Goal: Navigation & Orientation: Understand site structure

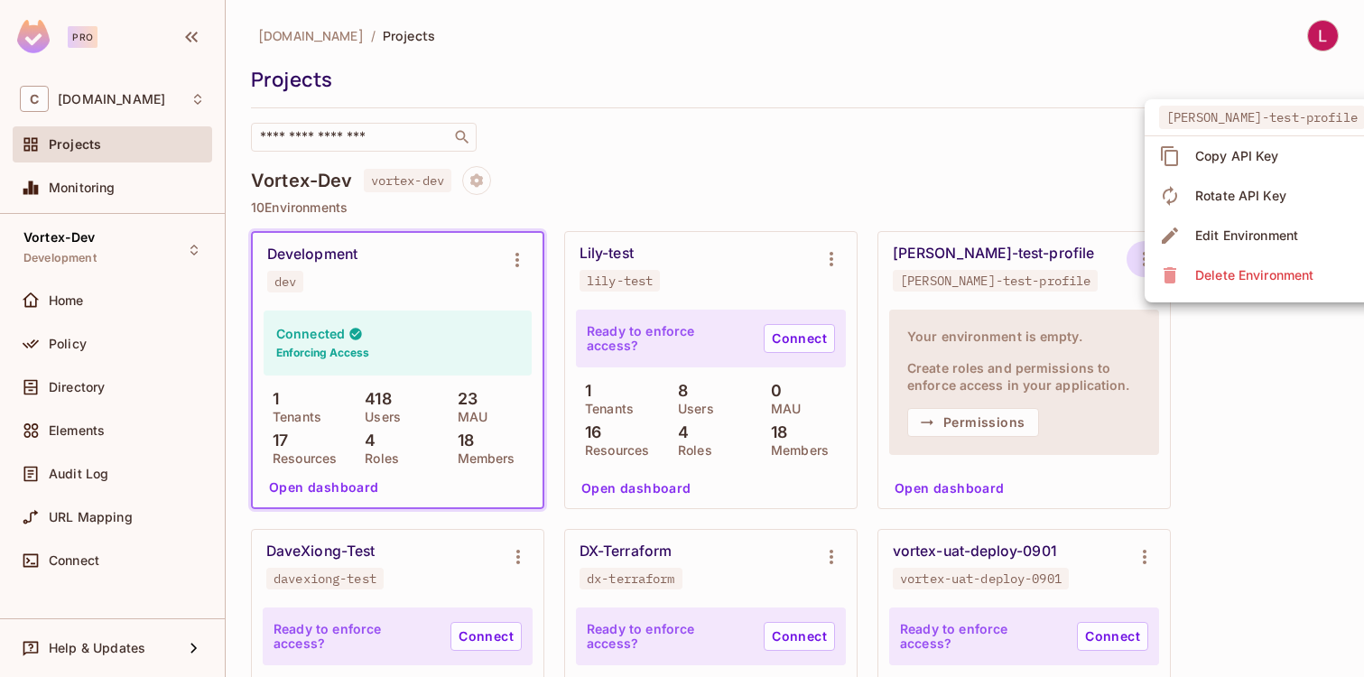
scroll to position [178, 0]
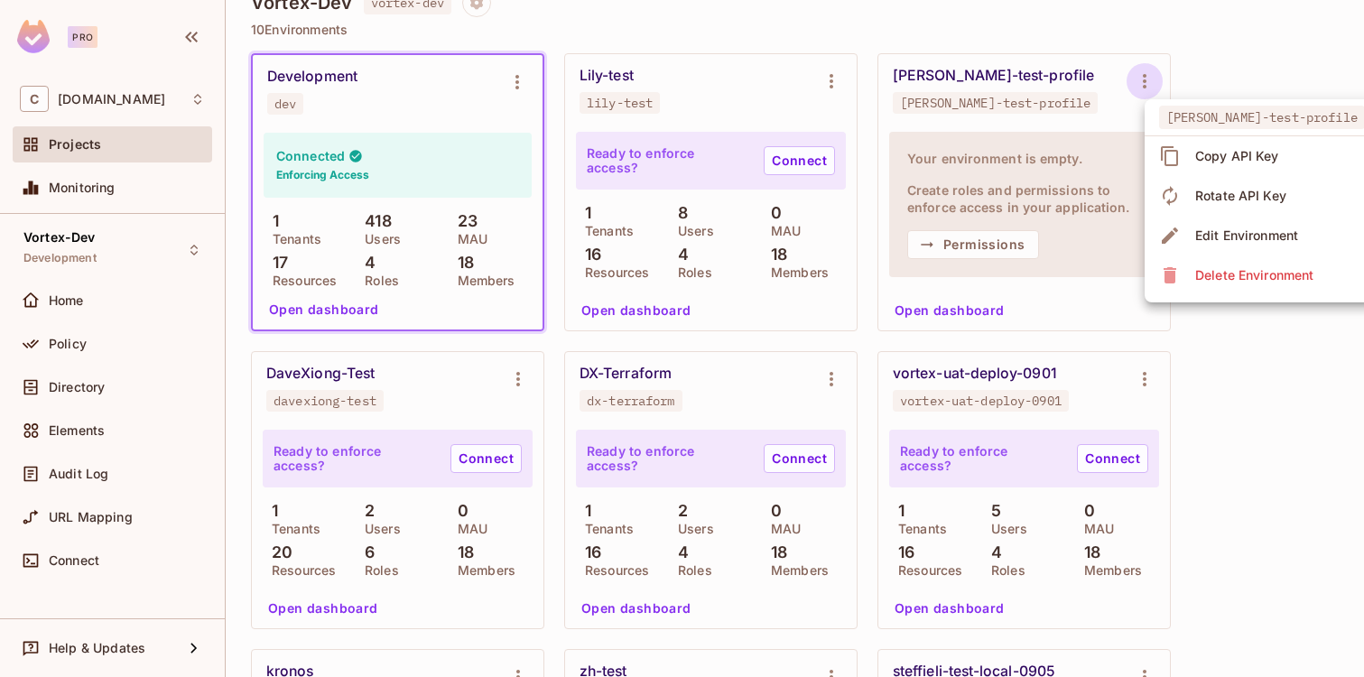
click at [1055, 200] on div at bounding box center [682, 338] width 1364 height 677
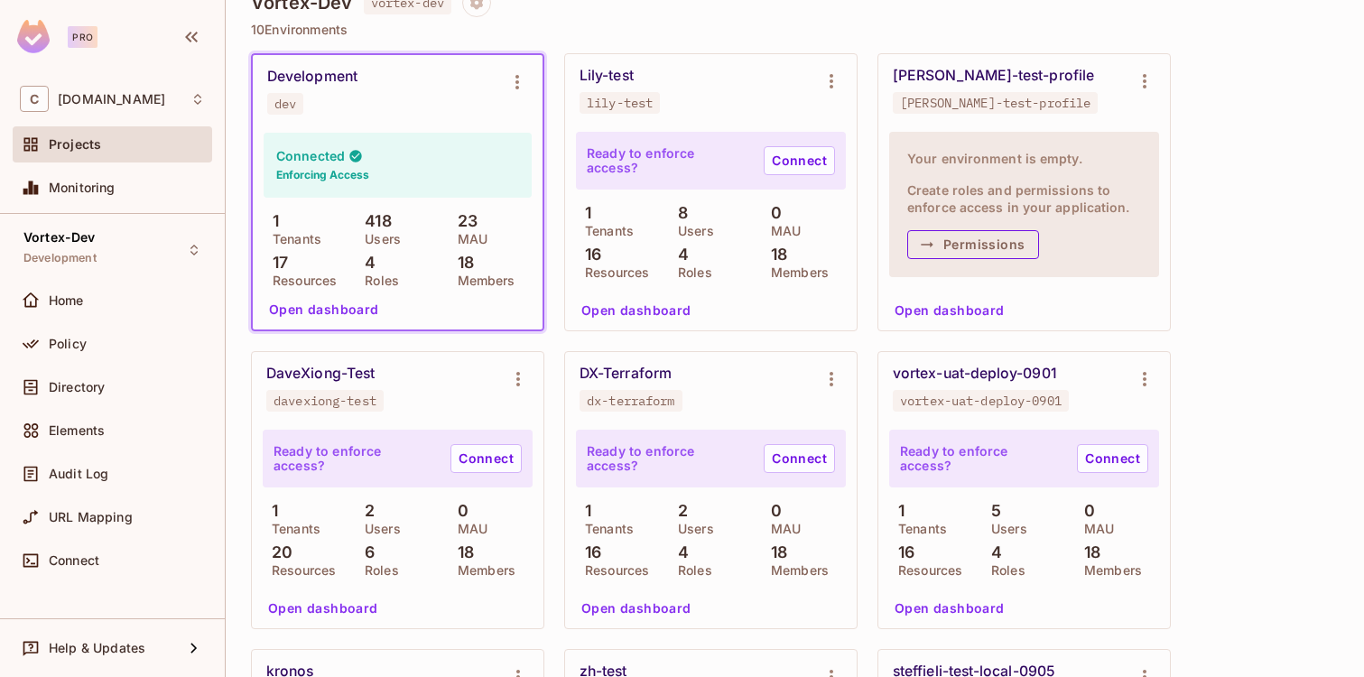
click at [980, 246] on button "Permissions" at bounding box center [973, 244] width 132 height 29
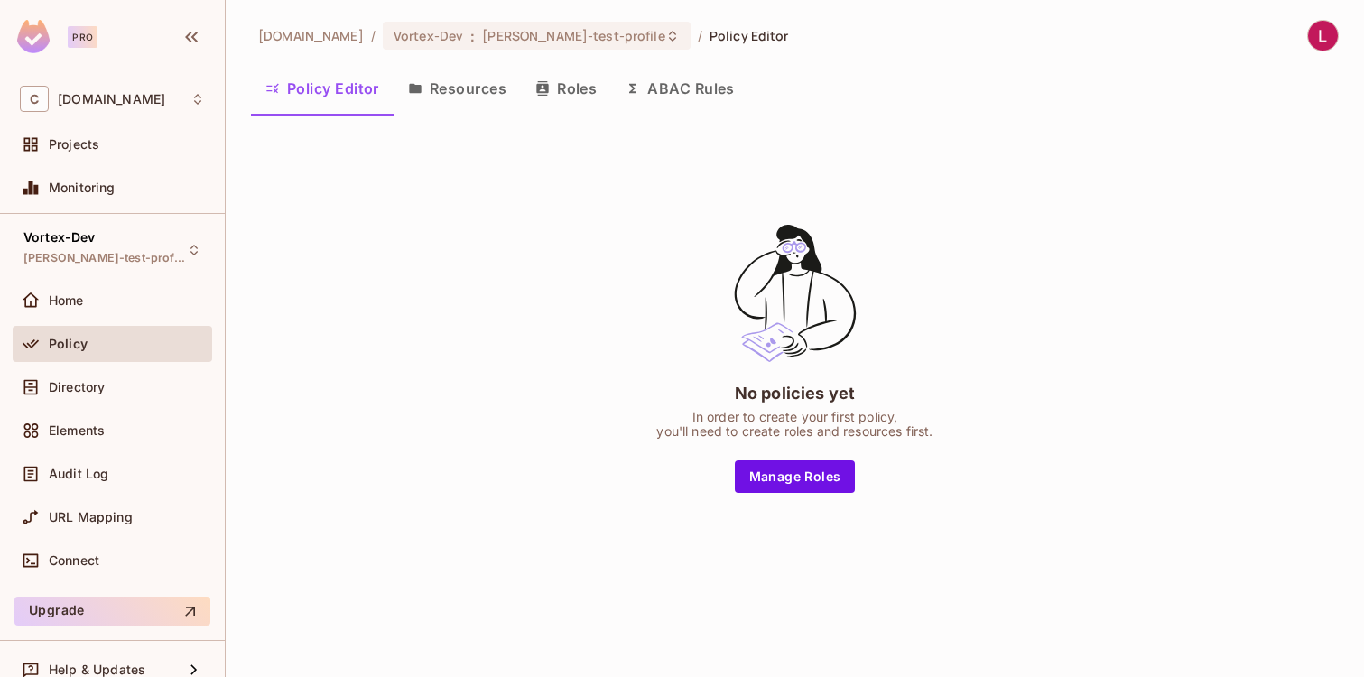
click at [68, 339] on span "Policy" at bounding box center [68, 344] width 39 height 14
click at [450, 87] on button "Resources" at bounding box center [457, 88] width 127 height 45
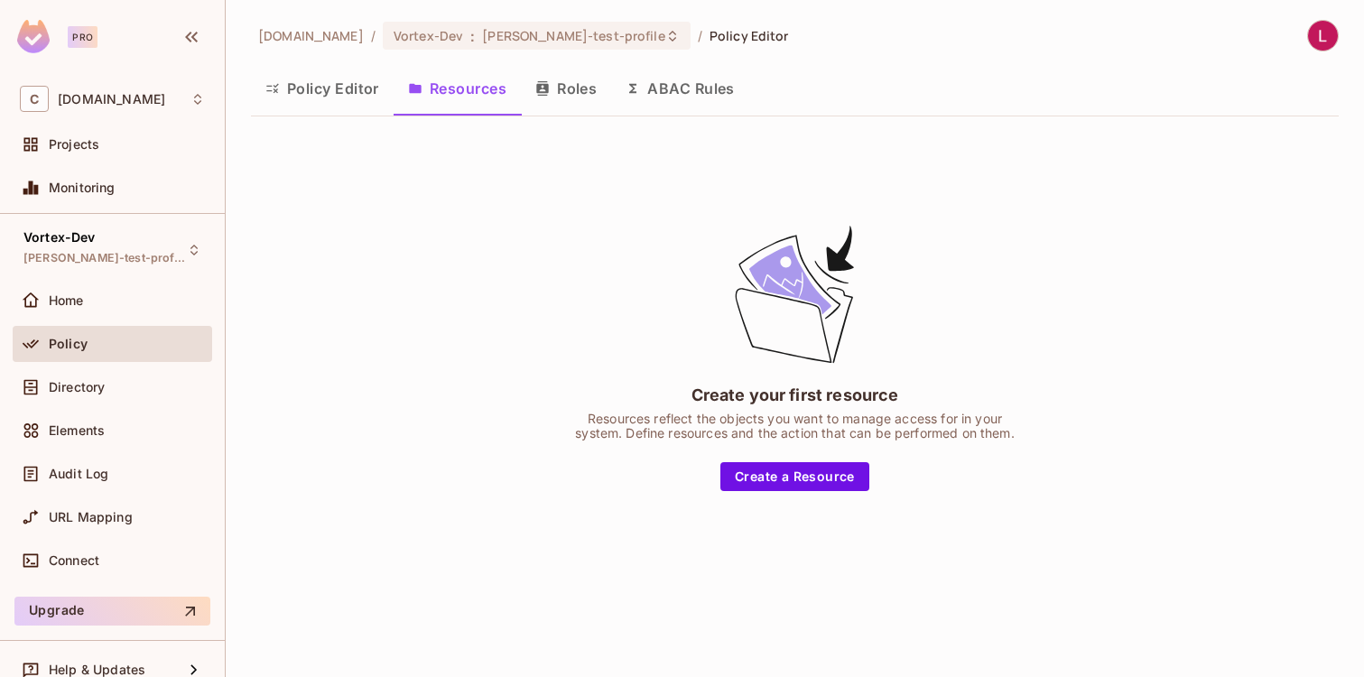
click at [337, 88] on button "Policy Editor" at bounding box center [322, 88] width 143 height 45
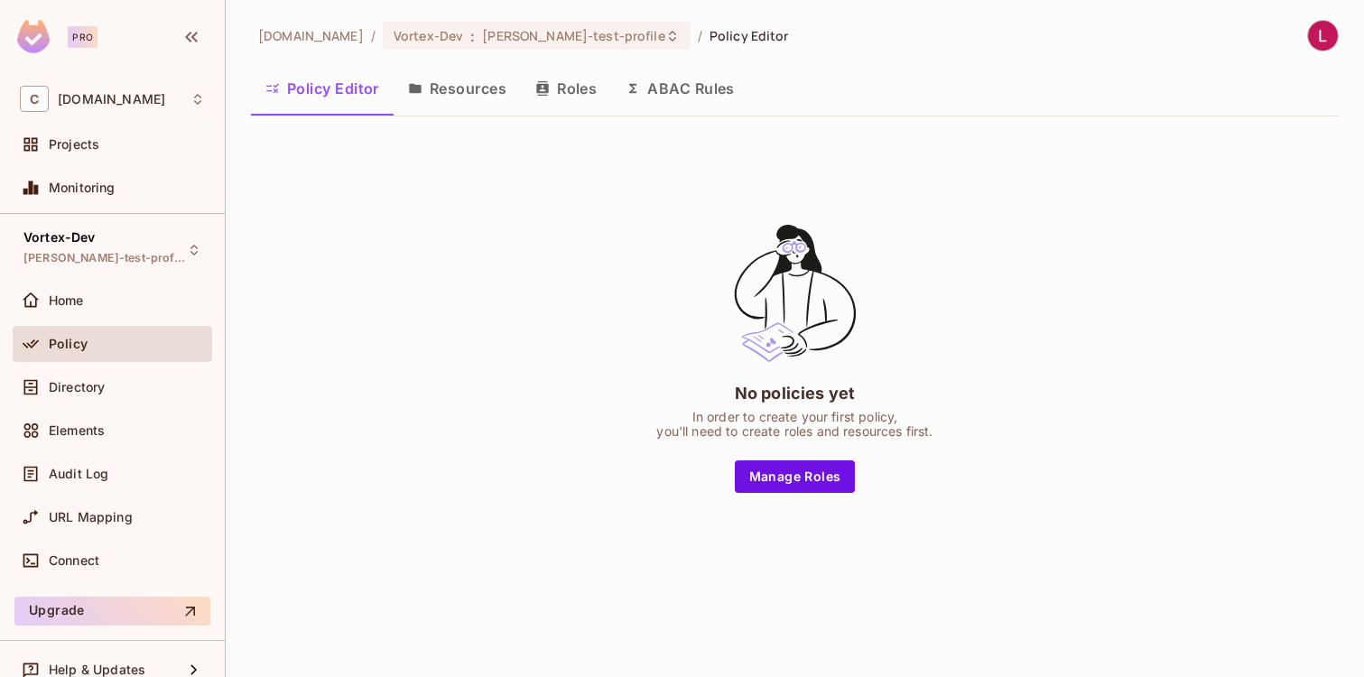
click at [78, 346] on span "Policy" at bounding box center [68, 344] width 39 height 14
click at [571, 82] on button "Roles" at bounding box center [566, 88] width 90 height 45
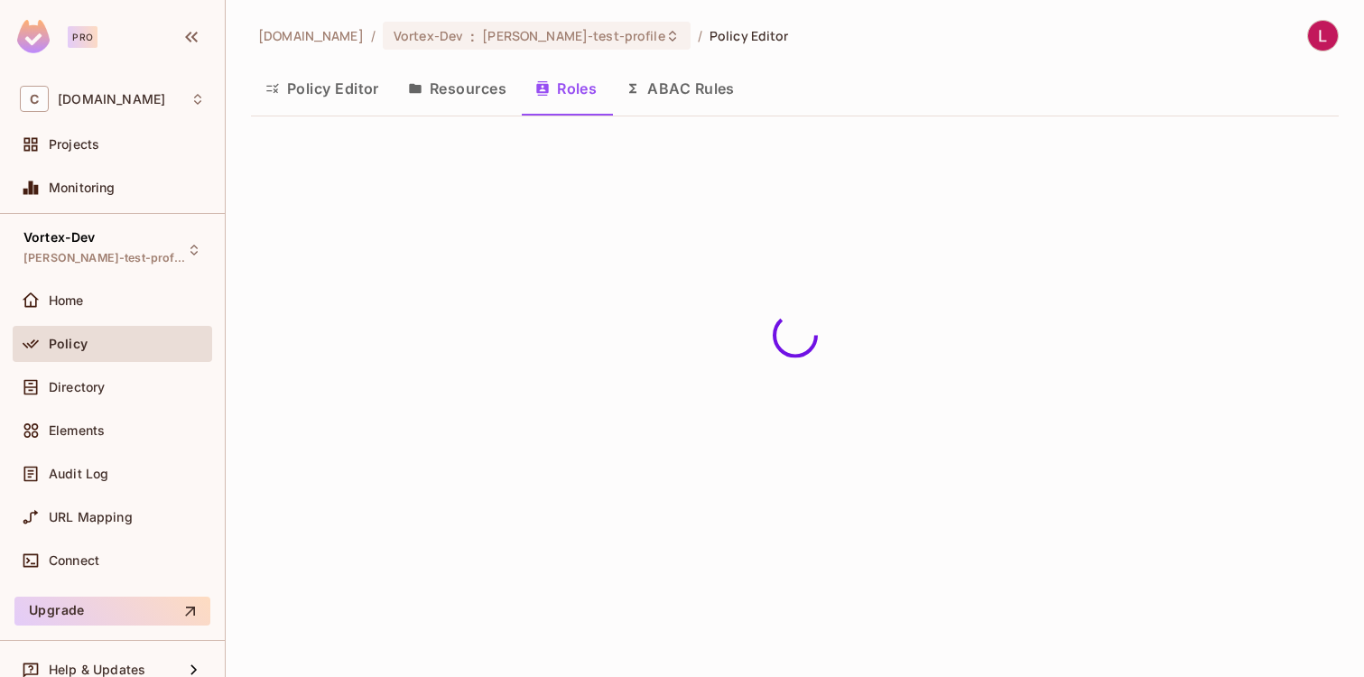
click at [475, 91] on button "Resources" at bounding box center [457, 88] width 127 height 45
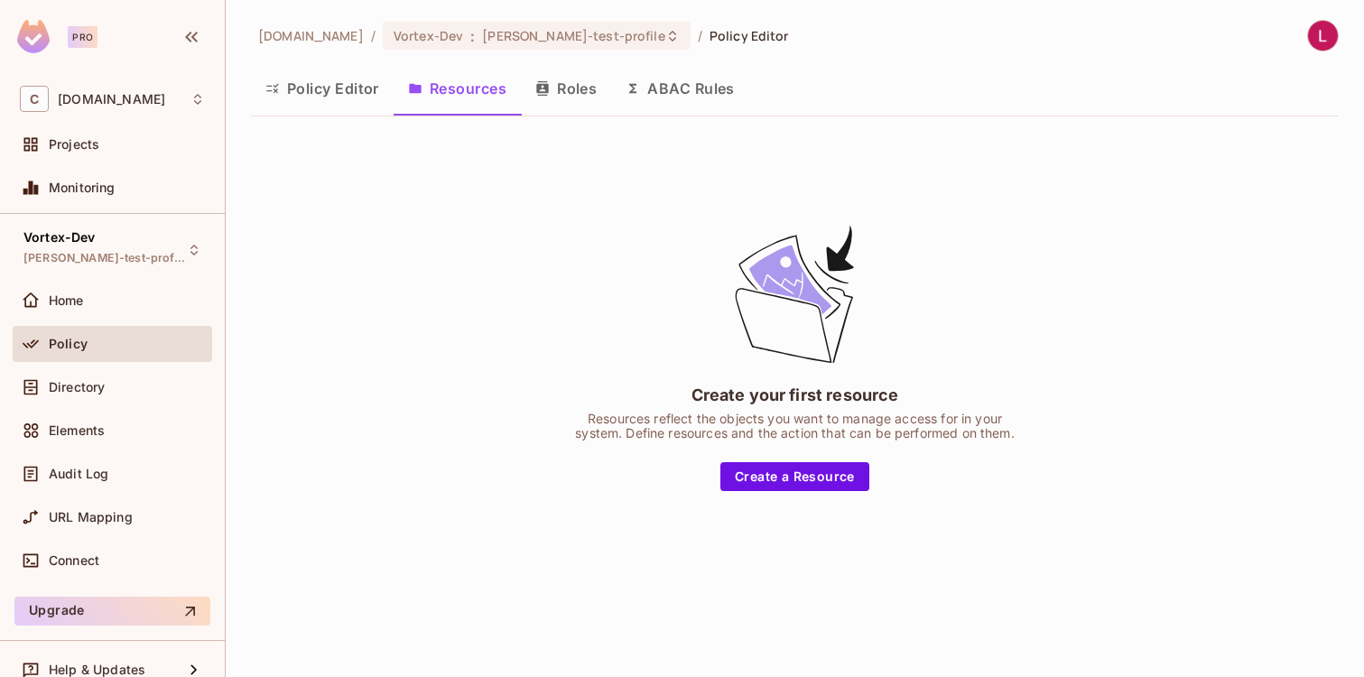
click at [710, 81] on button "ABAC Rules" at bounding box center [680, 88] width 138 height 45
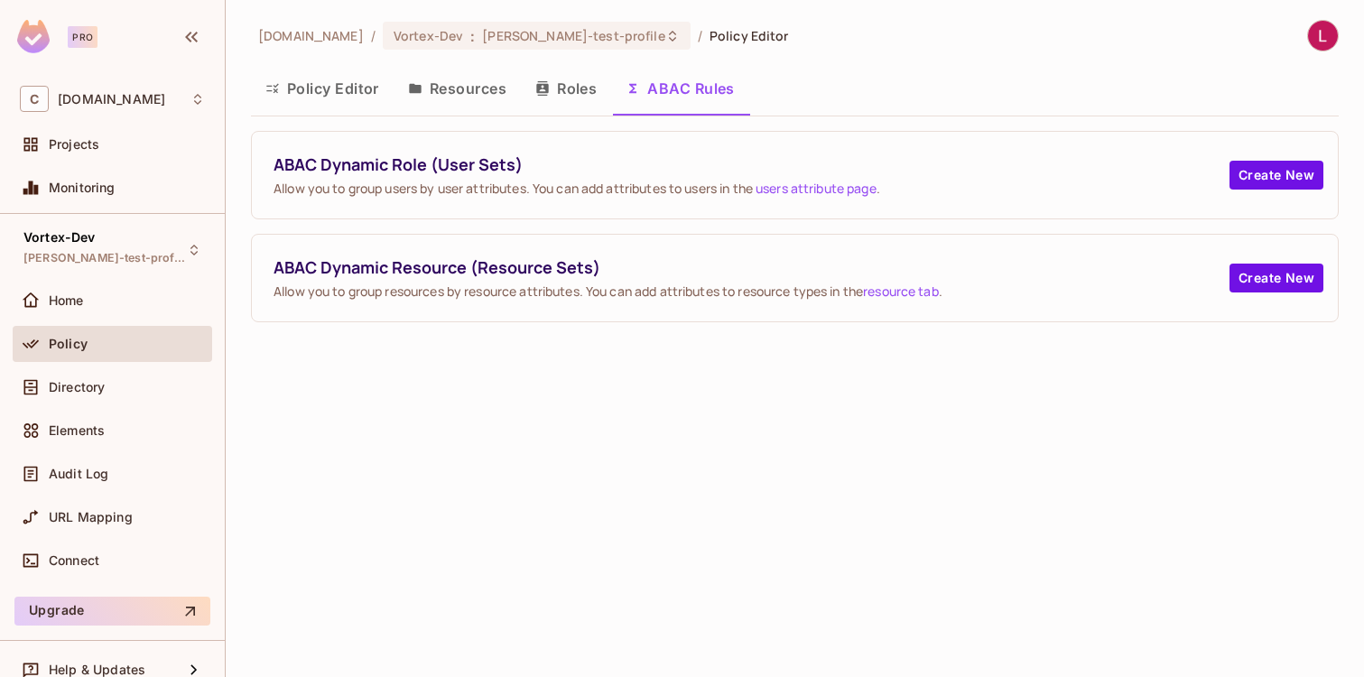
click at [334, 90] on button "Policy Editor" at bounding box center [322, 88] width 143 height 45
